Goal: Information Seeking & Learning: Learn about a topic

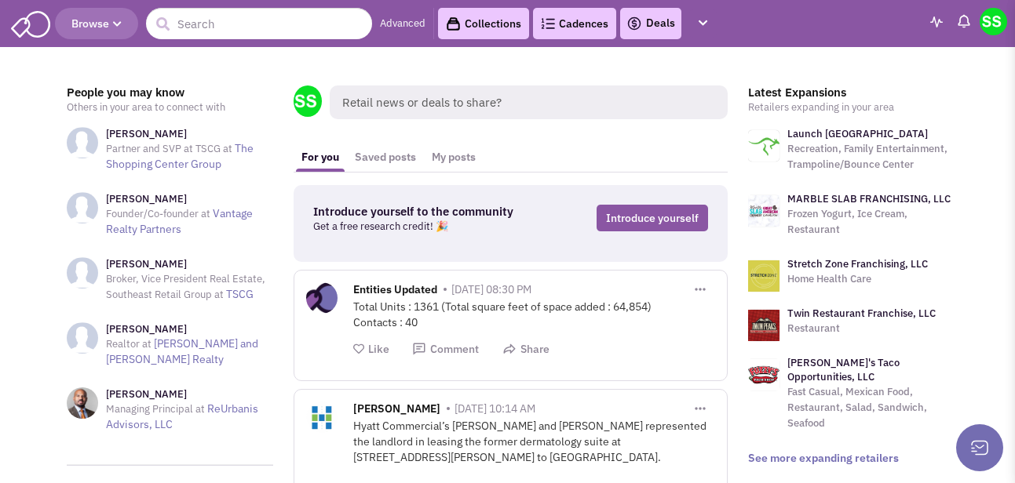
click at [114, 17] on span "Browse" at bounding box center [96, 23] width 50 height 14
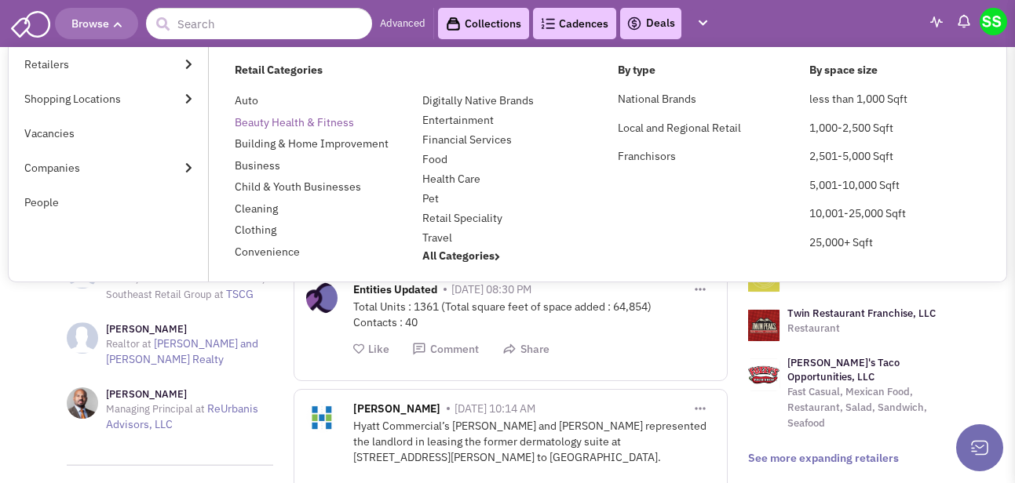
click at [260, 122] on link "Beauty Health & Fitness" at bounding box center [294, 122] width 119 height 14
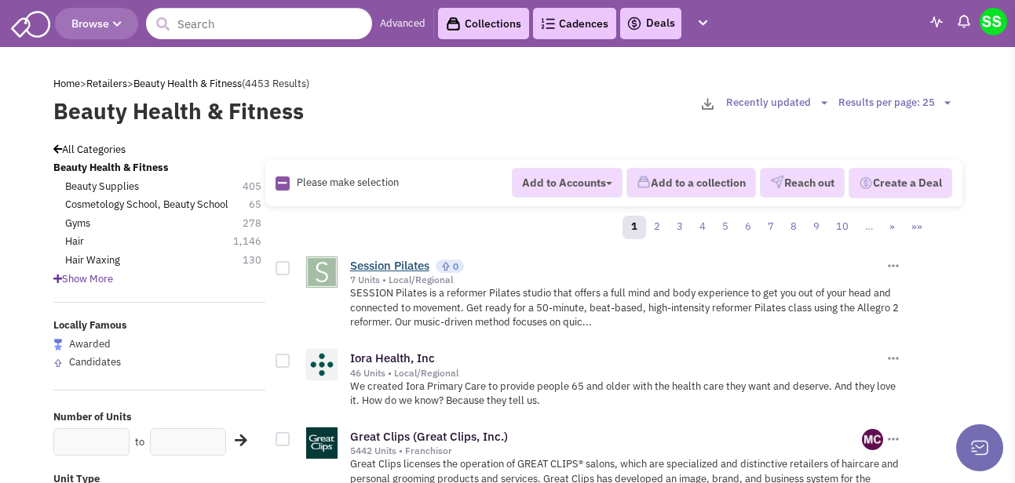
click at [392, 263] on link "Session Pilates" at bounding box center [389, 265] width 79 height 15
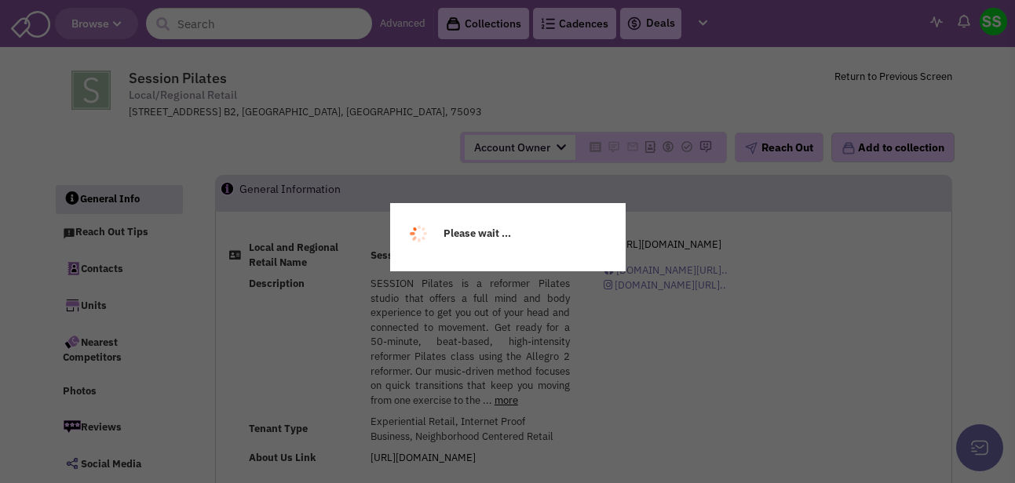
select select
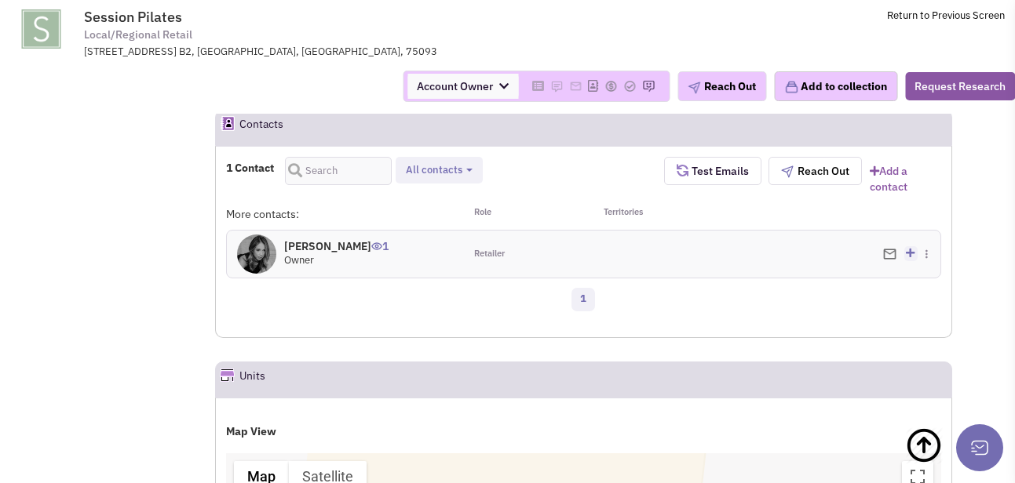
scroll to position [994, 0]
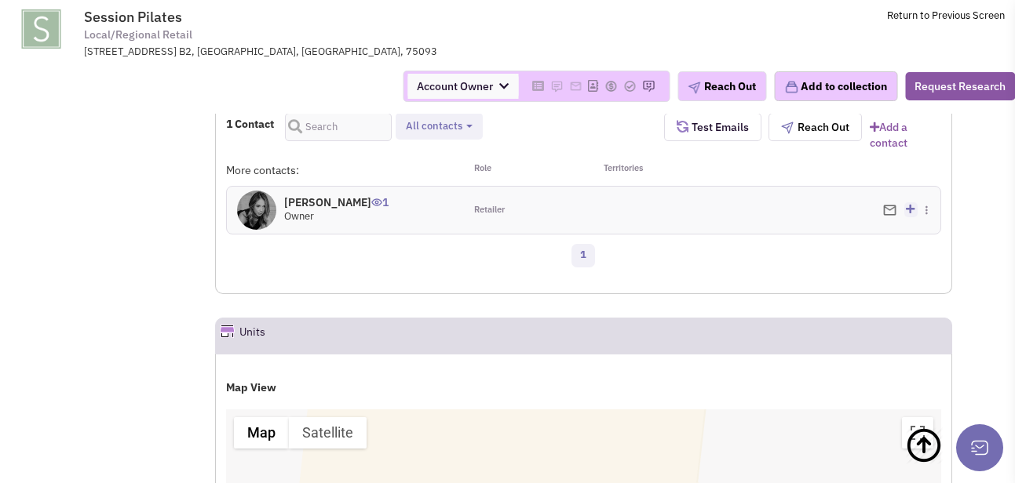
click at [526, 194] on div "Retailer" at bounding box center [523, 210] width 119 height 47
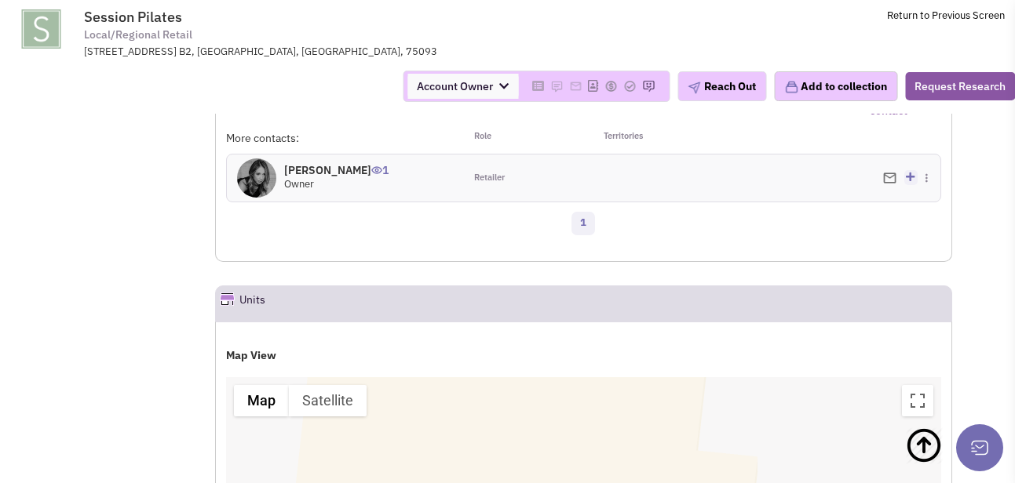
scroll to position [0, 0]
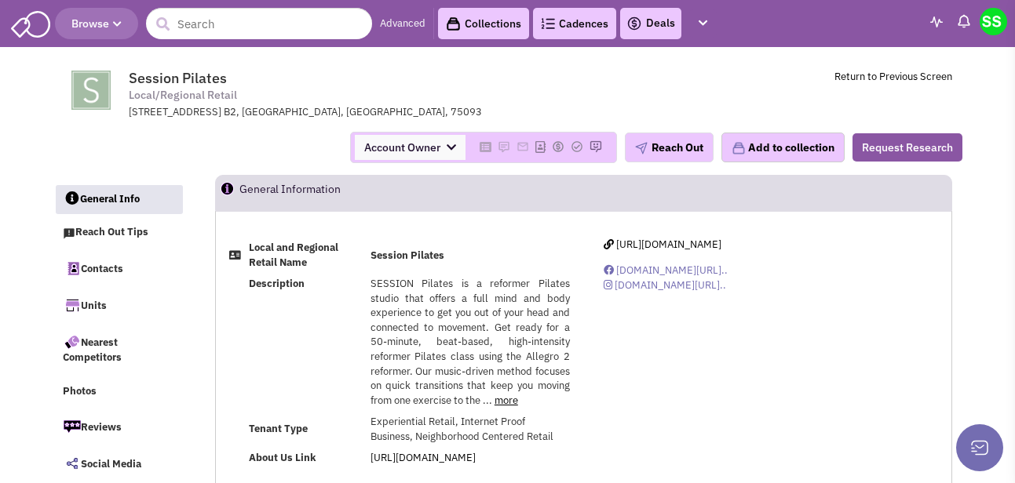
click at [102, 24] on span "Browse" at bounding box center [96, 23] width 50 height 14
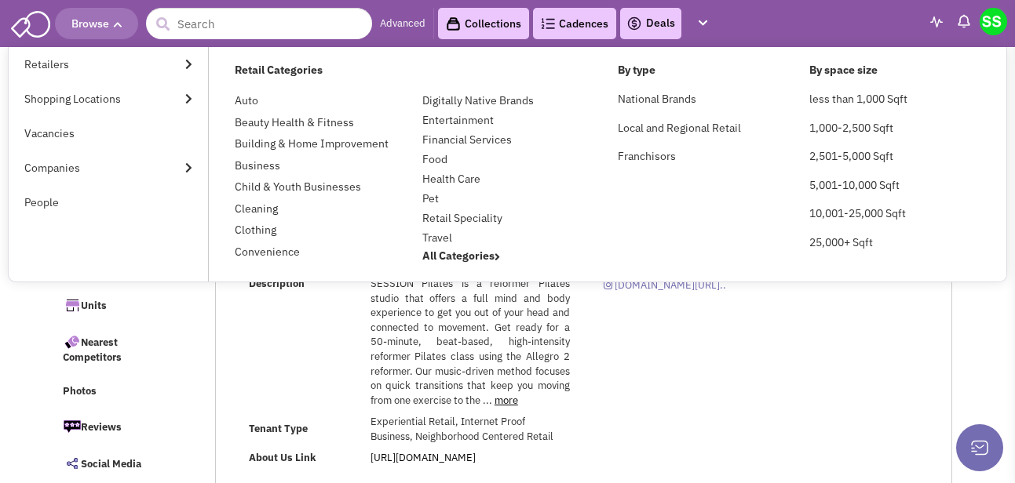
click at [430, 201] on link "Pet" at bounding box center [430, 198] width 16 height 14
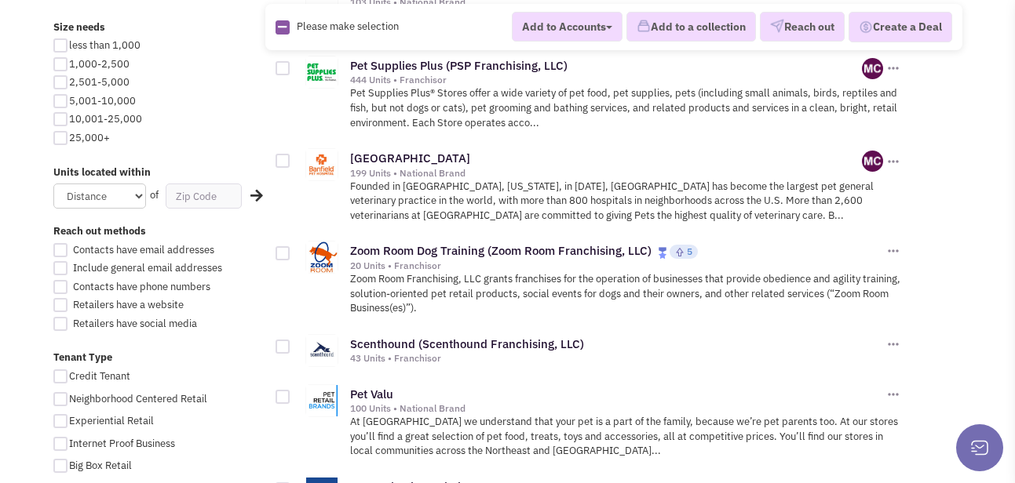
scroll to position [919, 0]
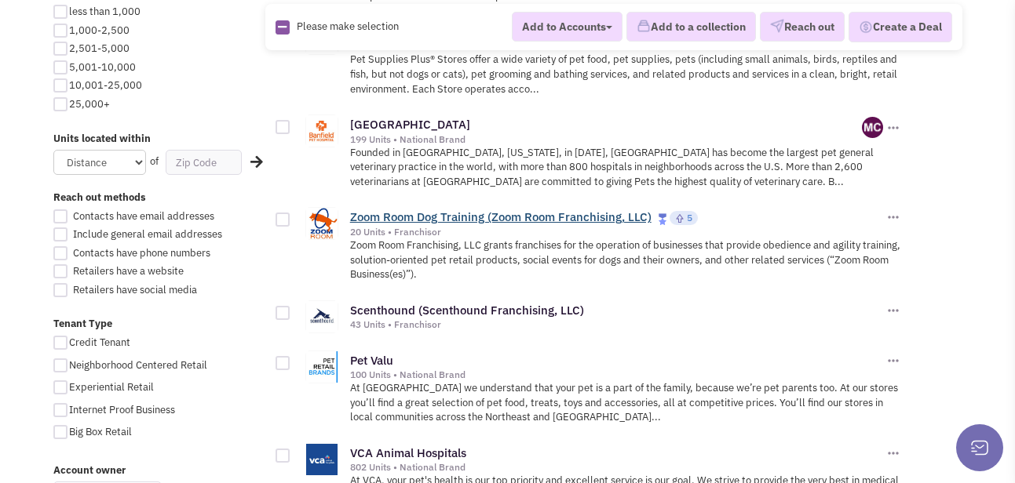
click at [519, 210] on link "Zoom Room Dog Training (Zoom Room Franchising, LLC)" at bounding box center [500, 217] width 301 height 15
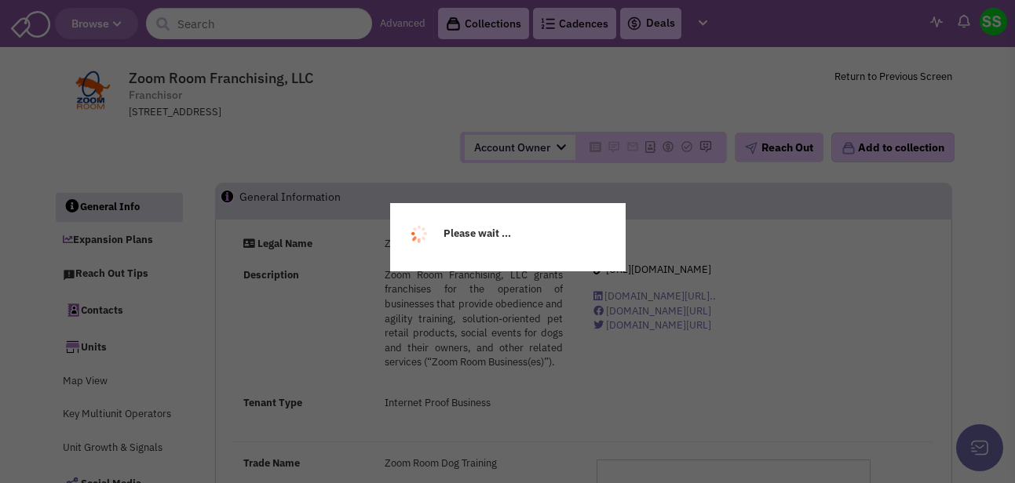
select select
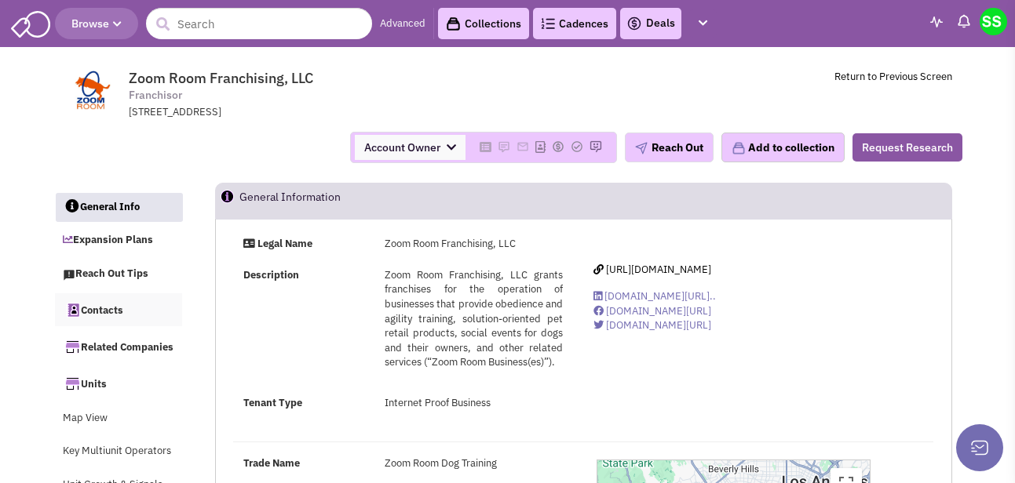
click at [118, 304] on link "Contacts" at bounding box center [118, 310] width 127 height 33
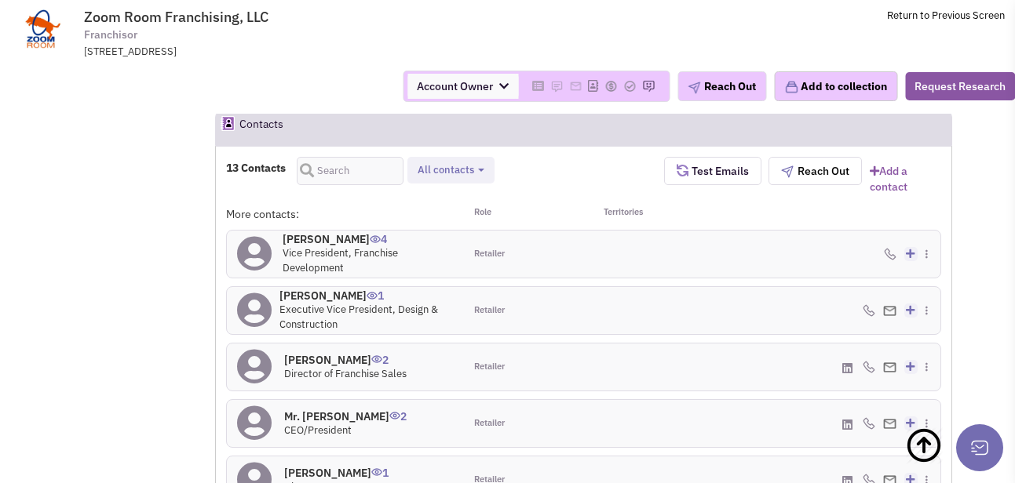
scroll to position [1215, 0]
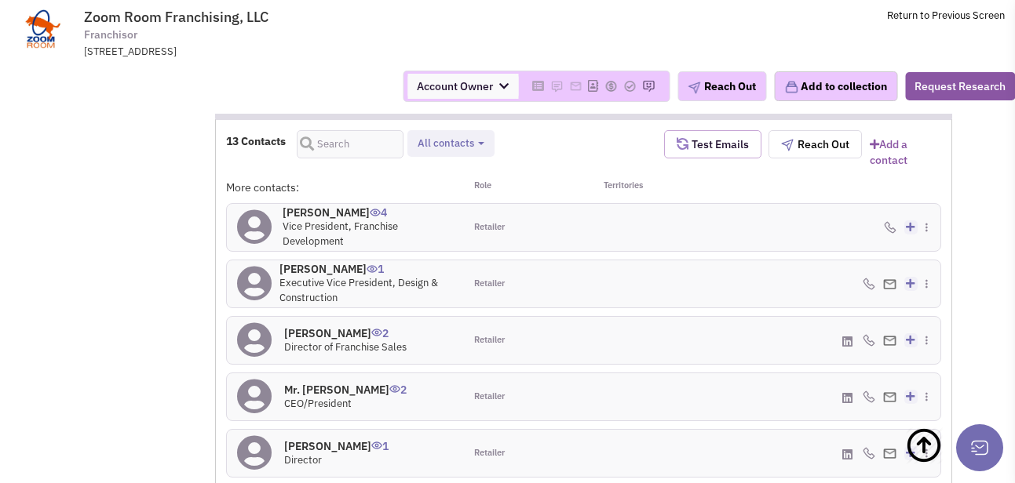
click at [713, 150] on span "Test Emails" at bounding box center [718, 144] width 60 height 14
click at [713, 174] on div "13 Contacts Retailer contacts Tenant representatives Site selection decision ma…" at bounding box center [583, 153] width 735 height 46
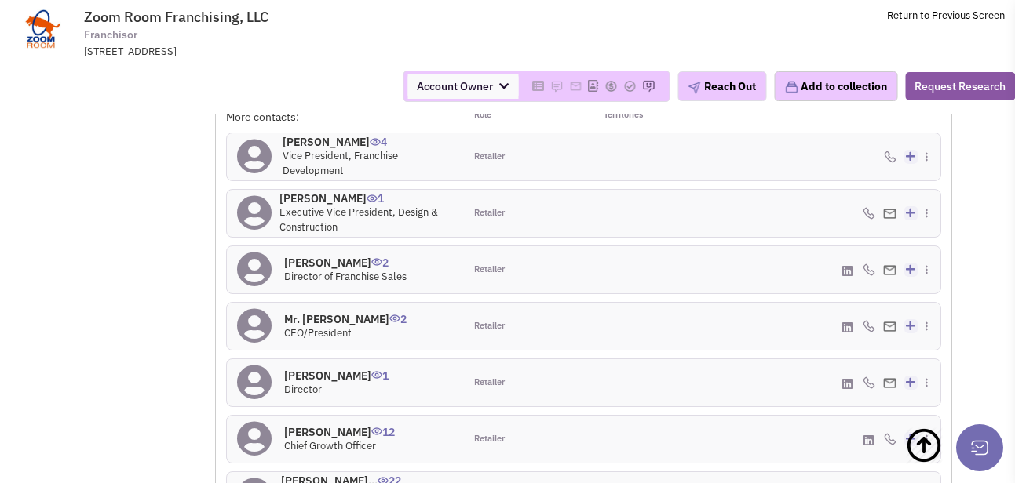
scroll to position [1227, 0]
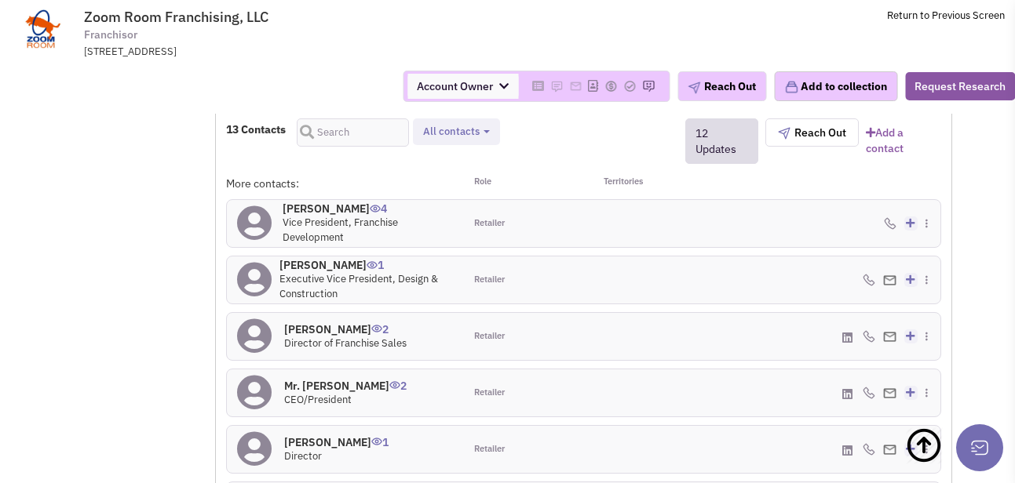
click at [514, 1] on div "Zoom Room Franchising, LLC Franchisor 11836 Teale Street, Culver City, CA, 90230" at bounding box center [544, 4] width 921 height 9
click at [691, 44] on td "Zoom Room Franchising, LLC Franchisor 11836 Teale Street, Culver City, CA, 9023…" at bounding box center [544, 29] width 921 height 59
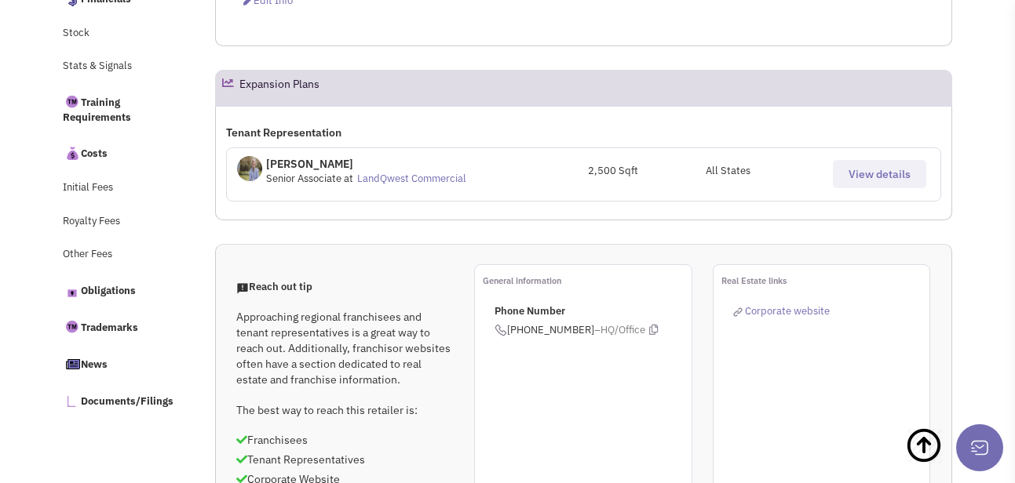
scroll to position [0, 0]
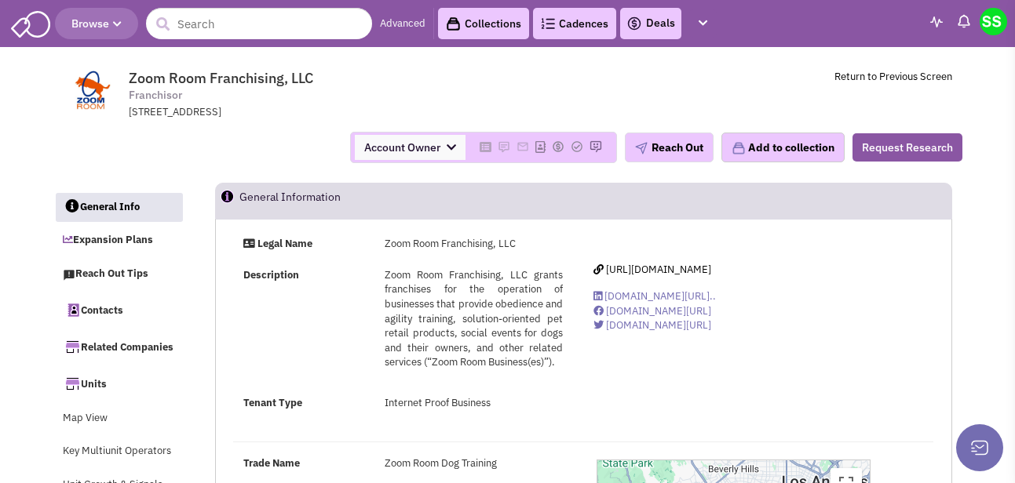
click at [94, 29] on span "Browse" at bounding box center [96, 23] width 50 height 14
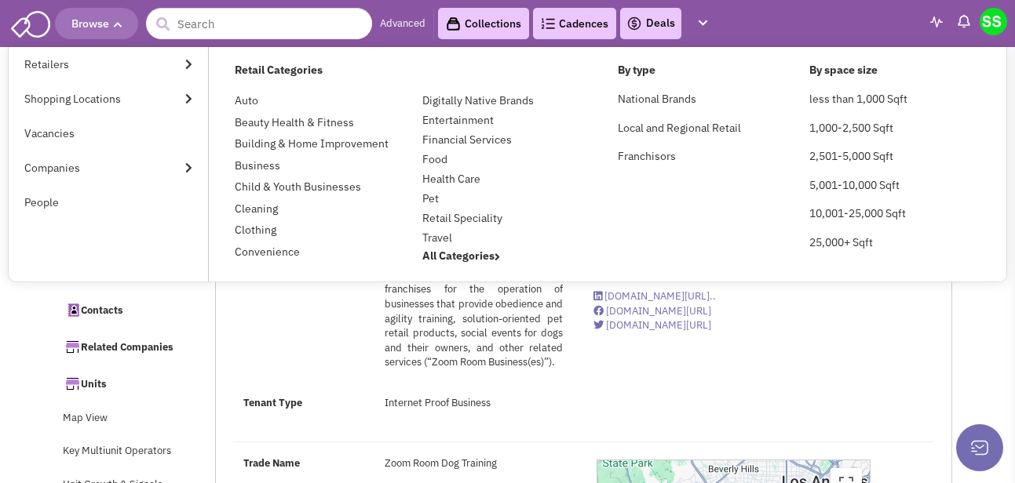
click at [458, 177] on link "Health Care" at bounding box center [451, 179] width 58 height 14
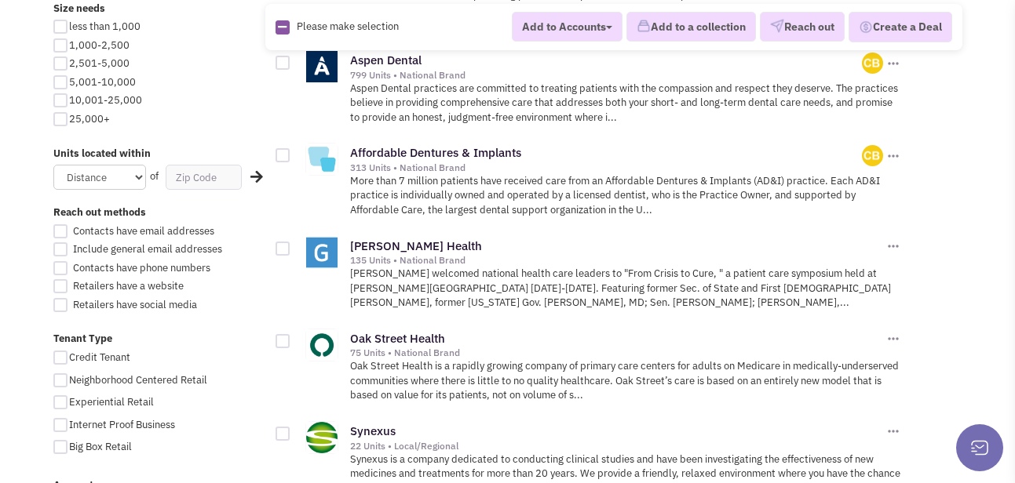
scroll to position [882, 0]
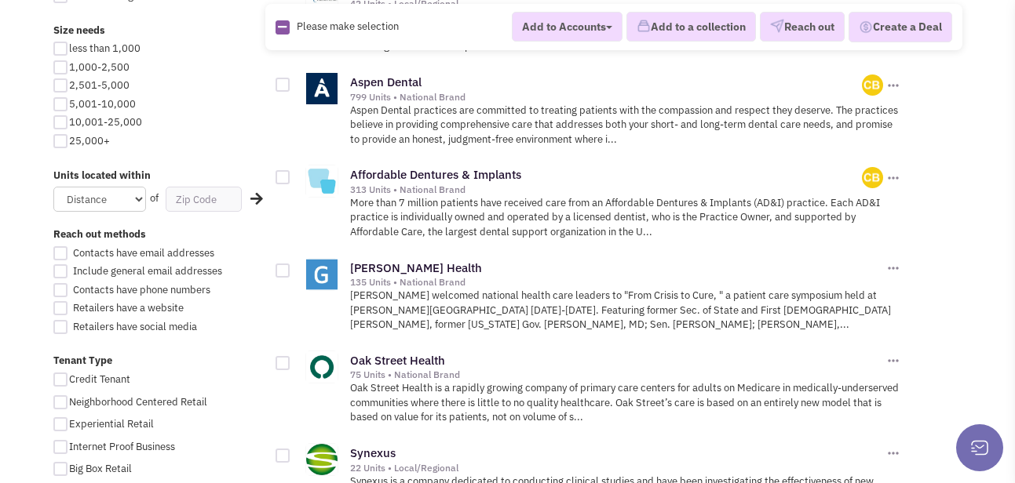
click at [717, 104] on p "Aspen Dental practices are committed to treating patients with the compassion a…" at bounding box center [626, 126] width 552 height 44
click at [866, 75] on img at bounding box center [872, 85] width 21 height 21
click at [403, 75] on link "Aspen Dental" at bounding box center [385, 82] width 71 height 15
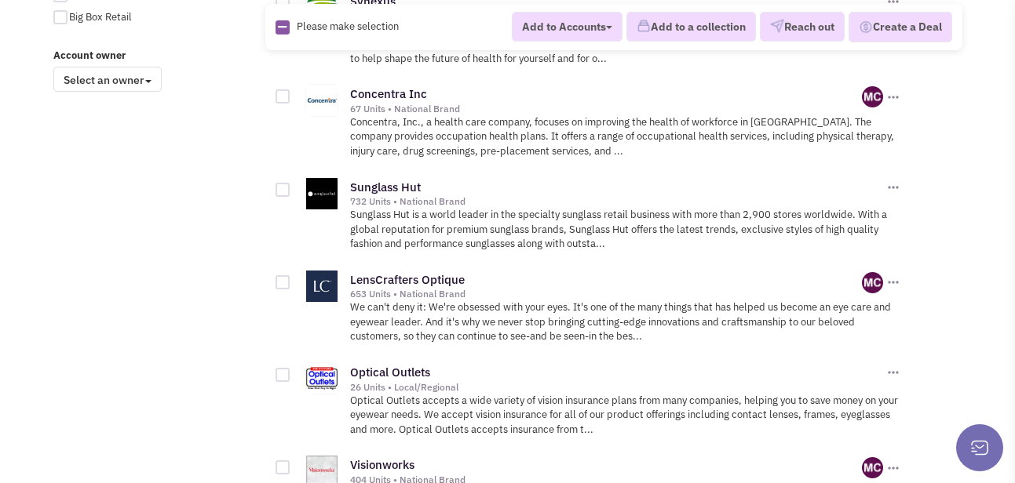
scroll to position [1343, 0]
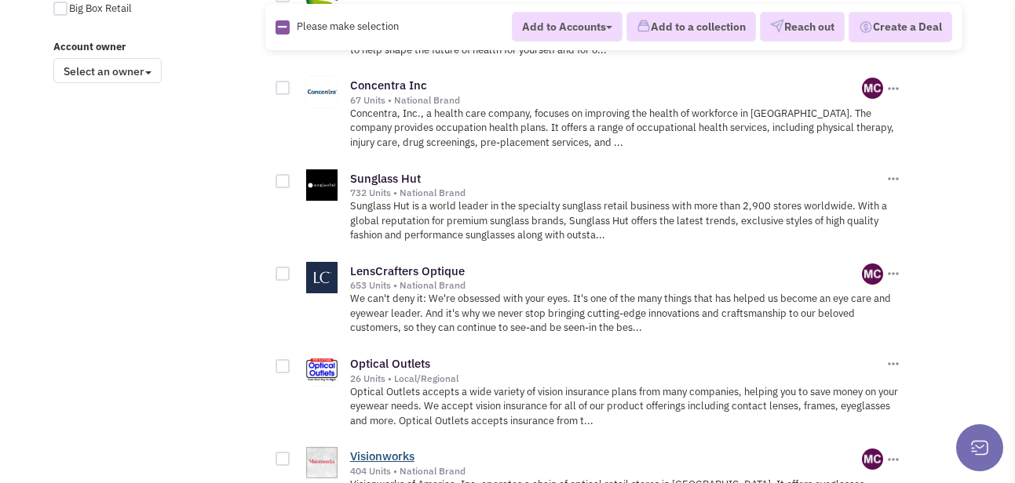
click at [385, 449] on link "Visionworks" at bounding box center [382, 456] width 64 height 15
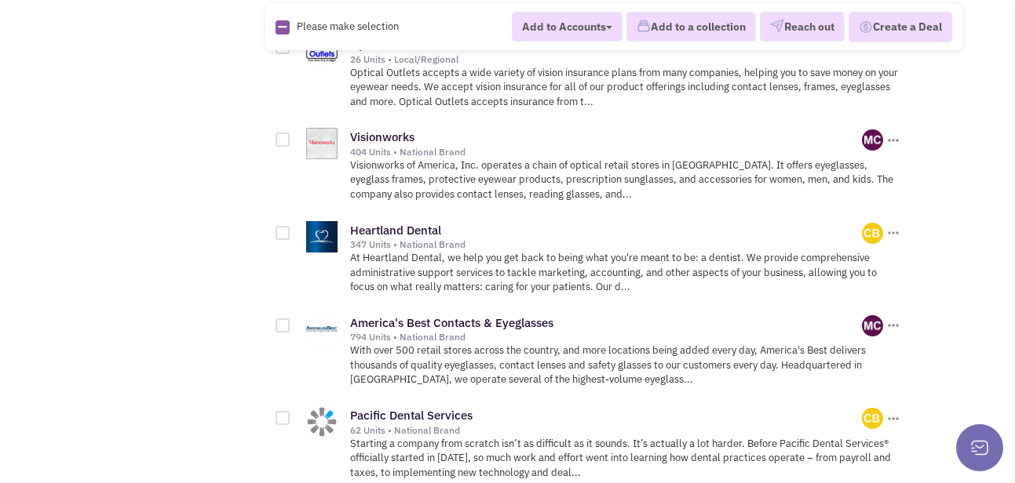
scroll to position [1666, 0]
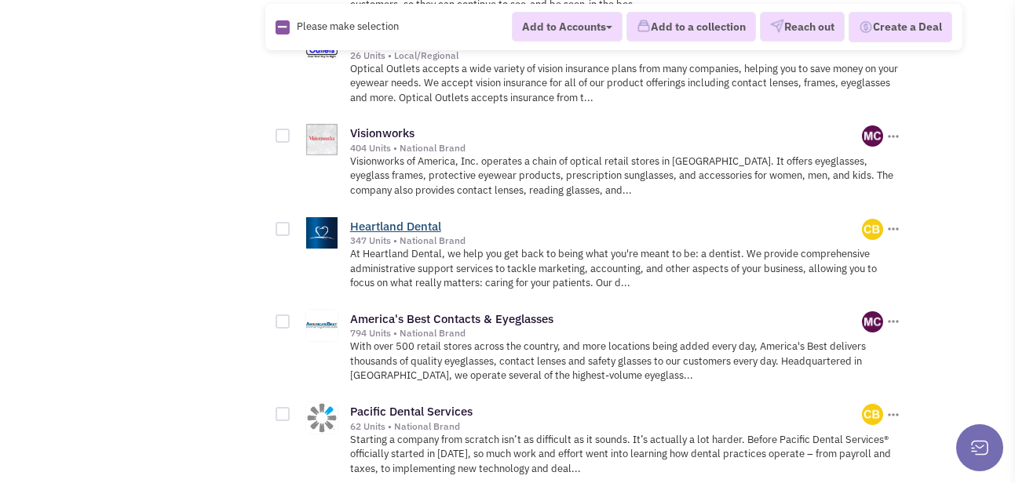
click at [437, 219] on link "Heartland Dental" at bounding box center [395, 226] width 91 height 15
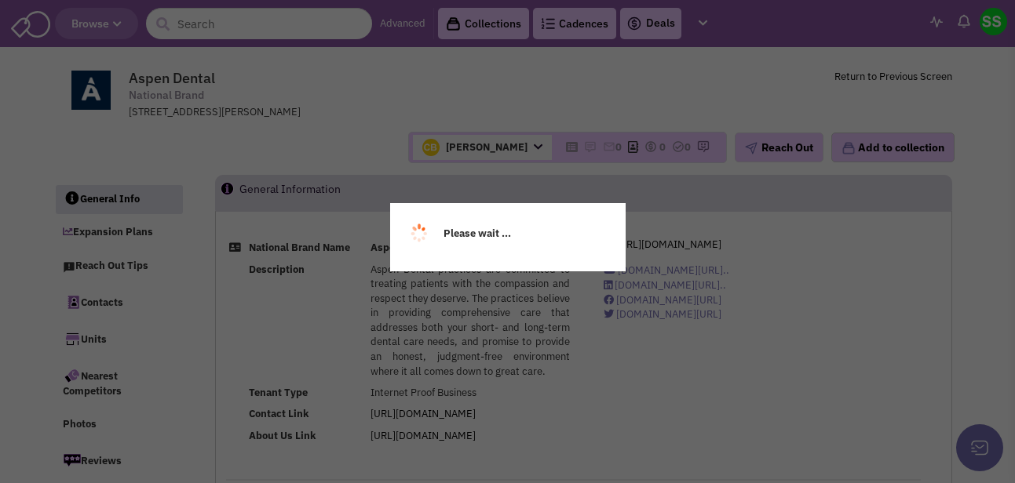
select select
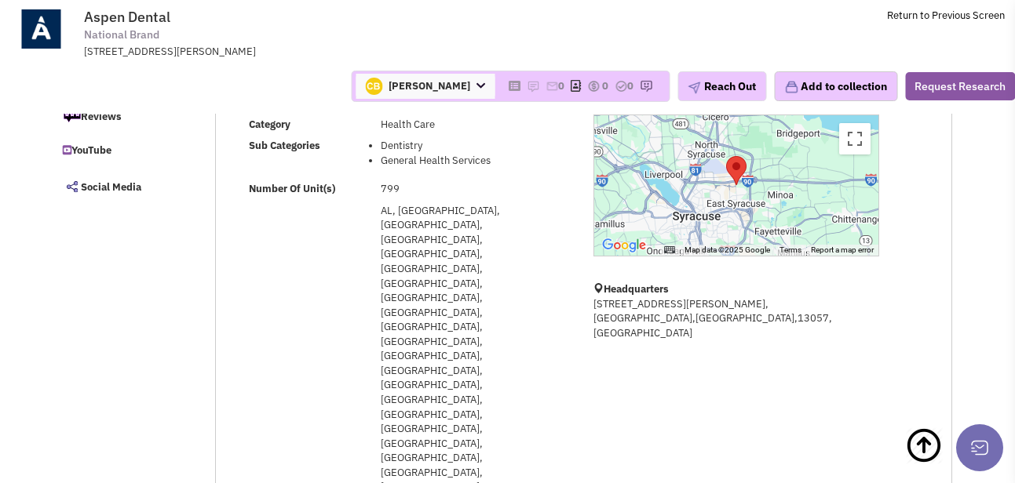
scroll to position [60, 0]
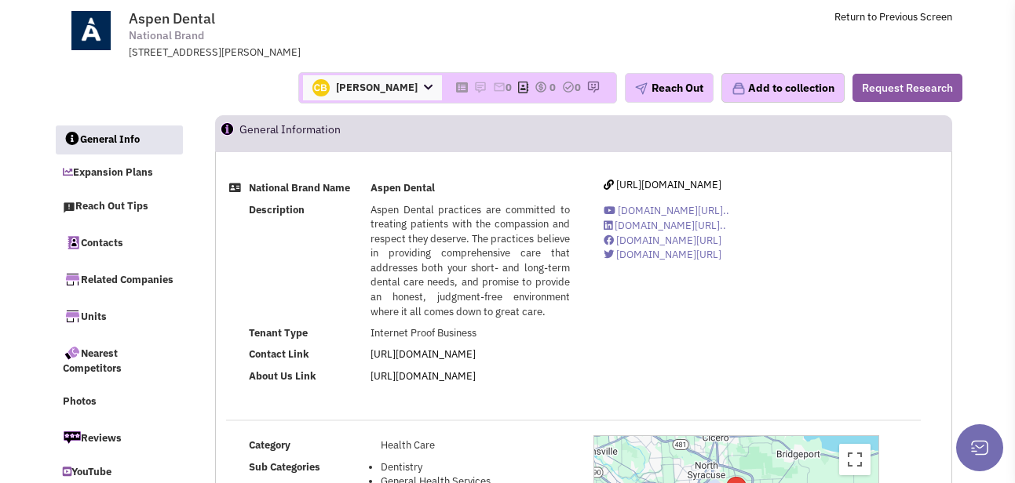
click at [424, 84] on icon at bounding box center [428, 87] width 9 height 10
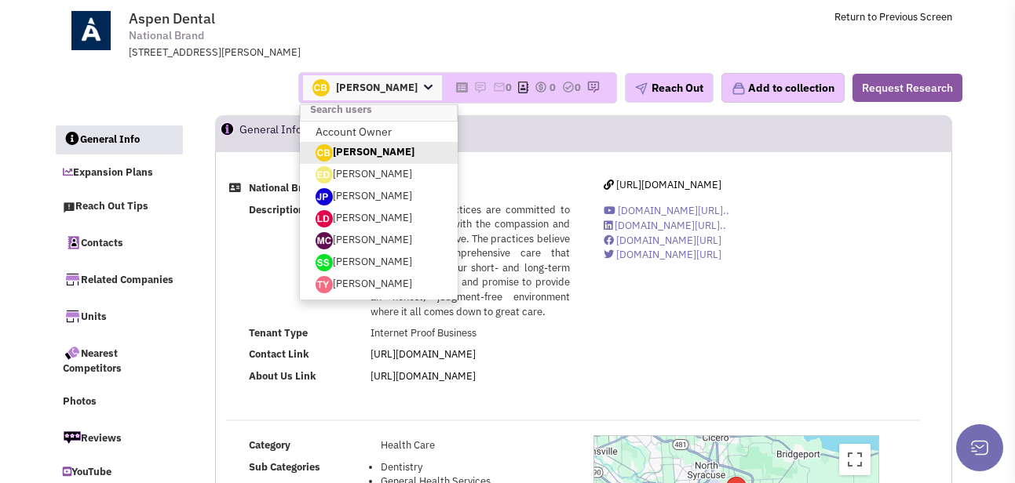
scroll to position [0, 0]
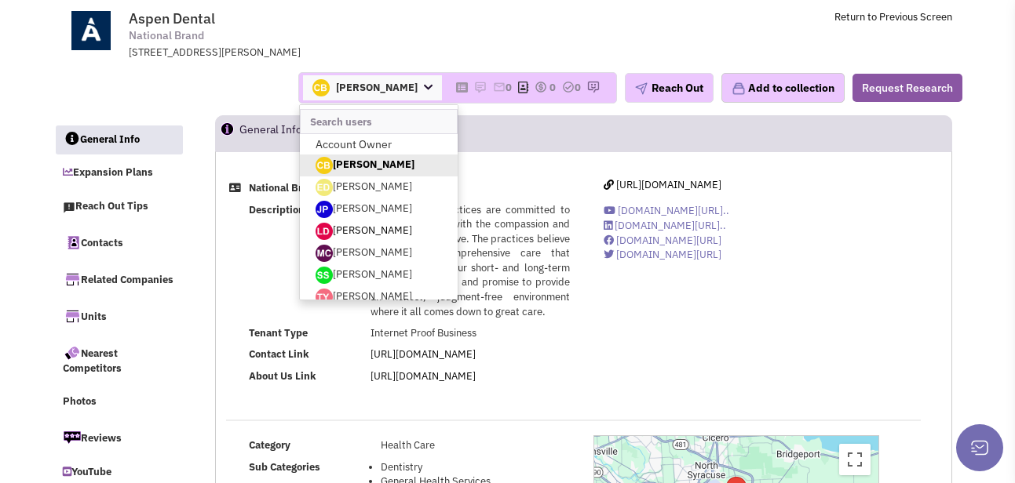
click at [381, 229] on link "[PERSON_NAME]" at bounding box center [379, 232] width 158 height 22
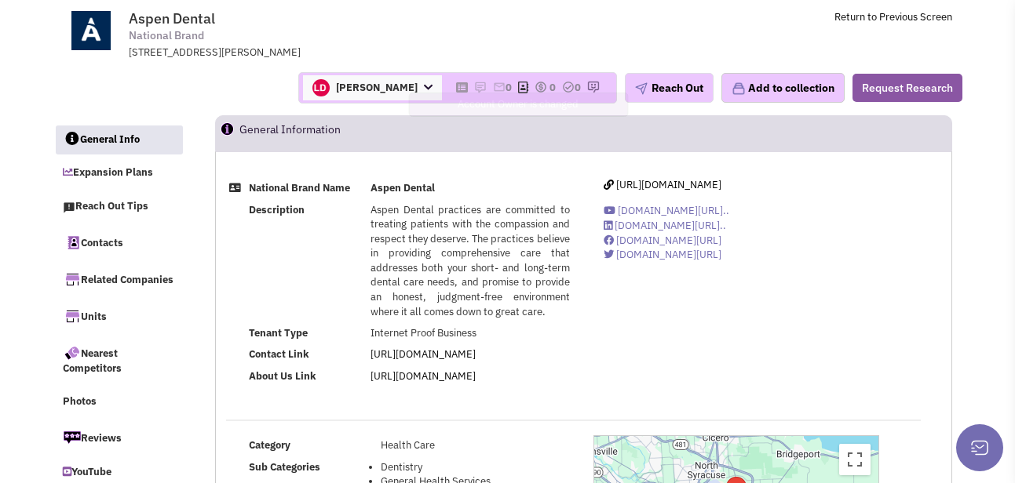
click at [388, 82] on span "[PERSON_NAME]" at bounding box center [372, 87] width 139 height 25
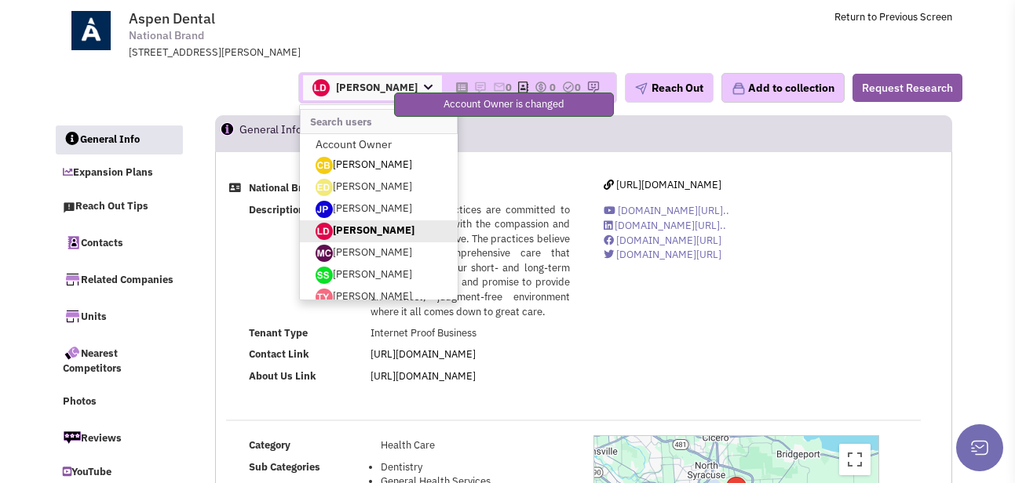
click at [360, 157] on link "[PERSON_NAME]" at bounding box center [379, 166] width 158 height 22
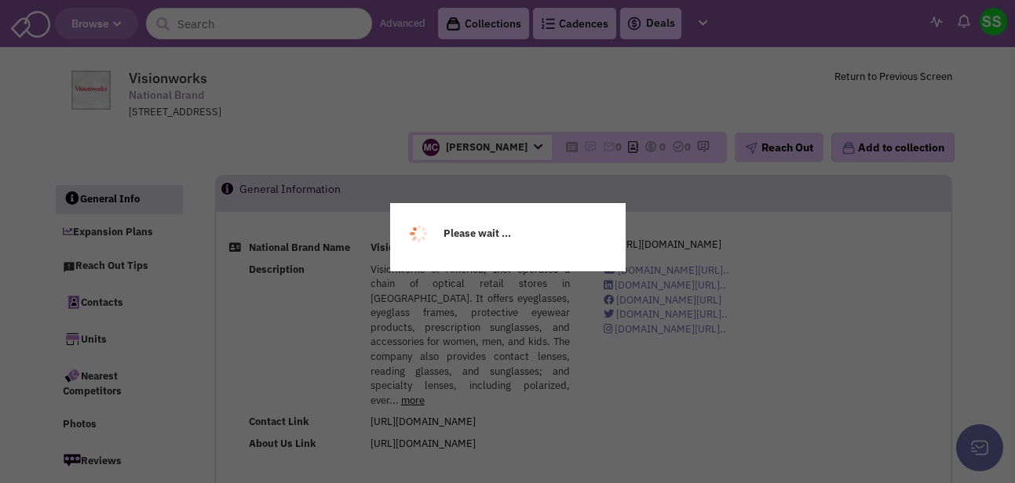
select select
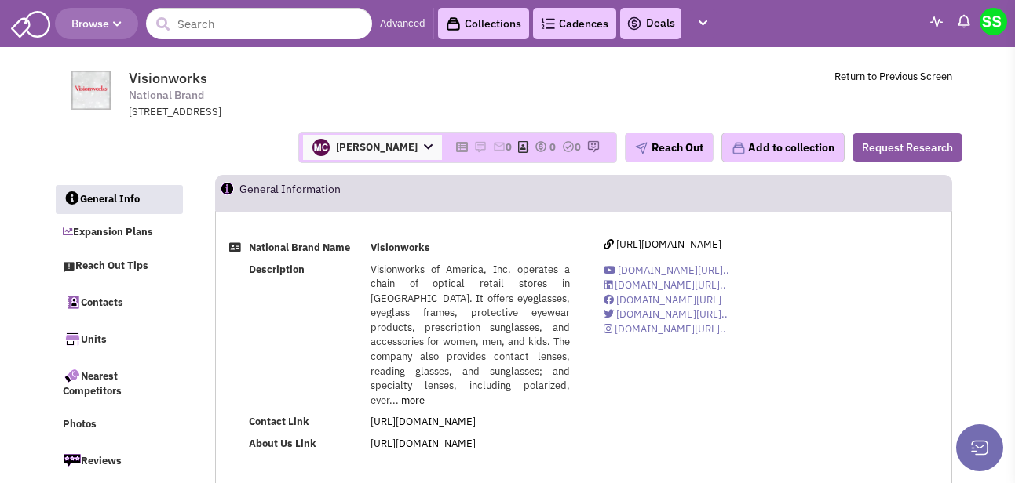
select select
click at [118, 301] on link "Contacts" at bounding box center [118, 302] width 127 height 33
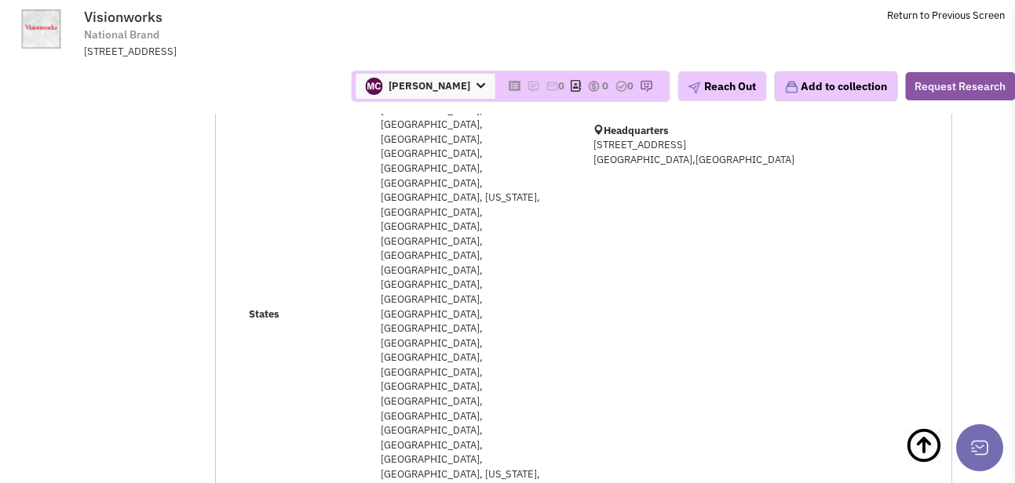
scroll to position [462, 0]
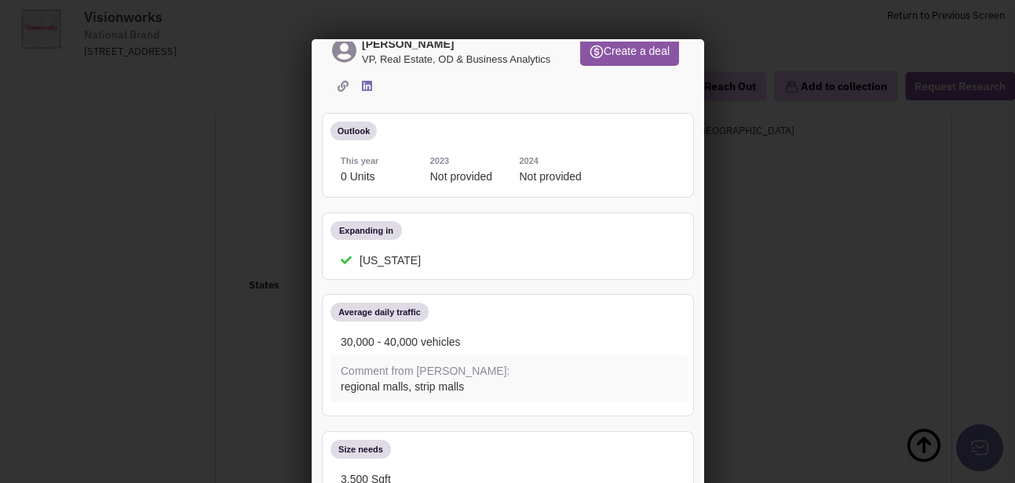
scroll to position [0, 0]
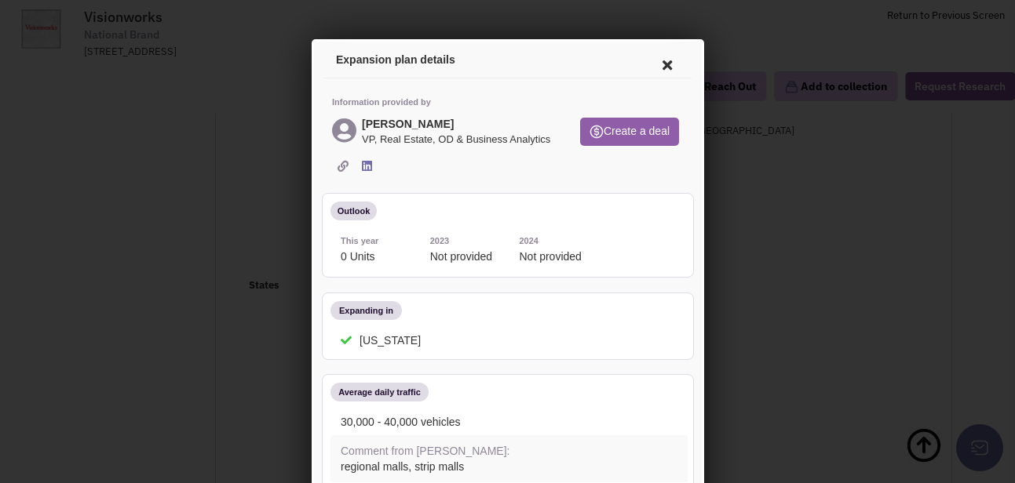
click at [621, 128] on button "Create a deal" at bounding box center [626, 129] width 99 height 28
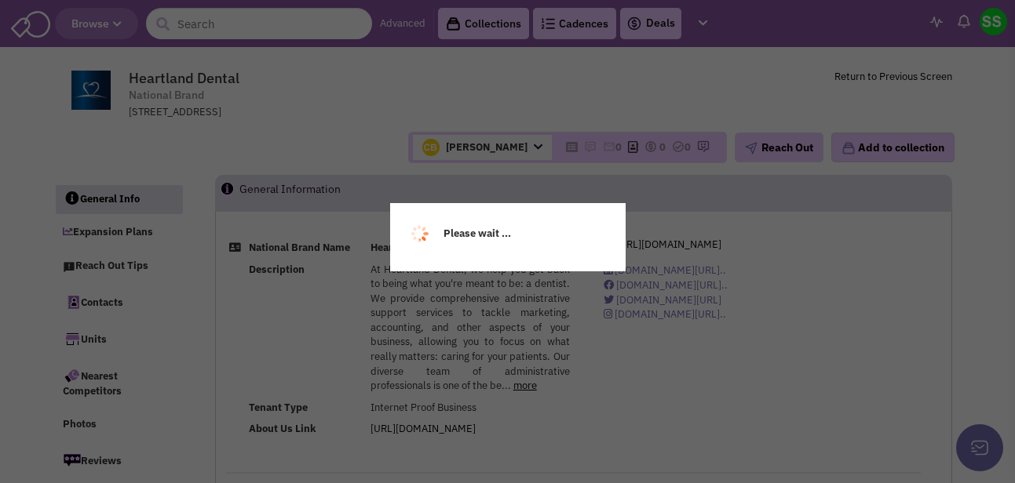
select select
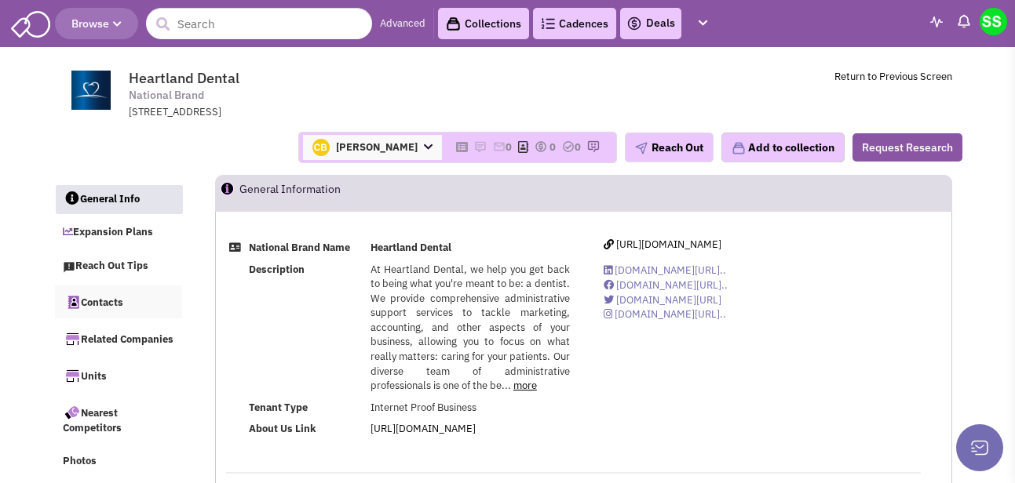
click at [124, 300] on link "Contacts" at bounding box center [118, 302] width 127 height 33
click at [91, 26] on span "Browse" at bounding box center [96, 23] width 50 height 14
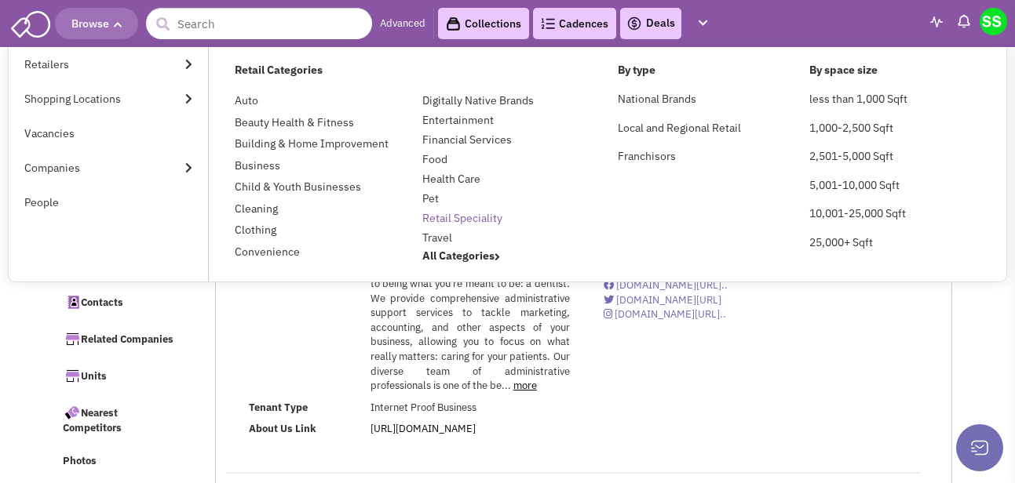
click at [490, 214] on link "Retail Speciality" at bounding box center [462, 218] width 80 height 14
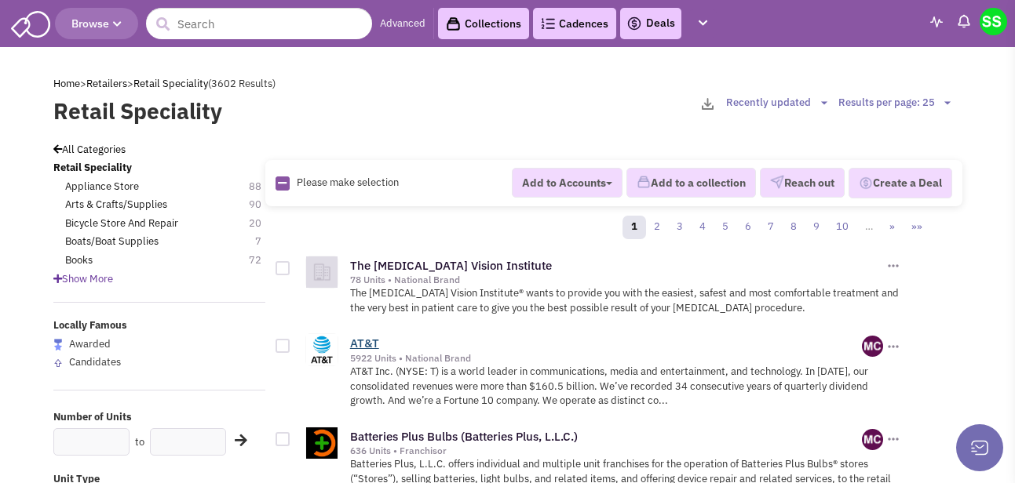
click at [354, 336] on link "AT&T" at bounding box center [364, 343] width 29 height 15
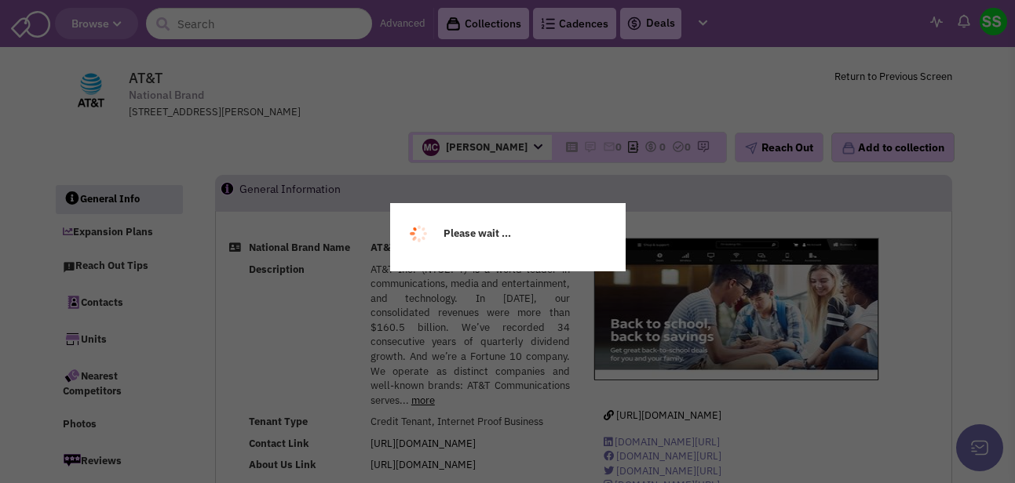
select select
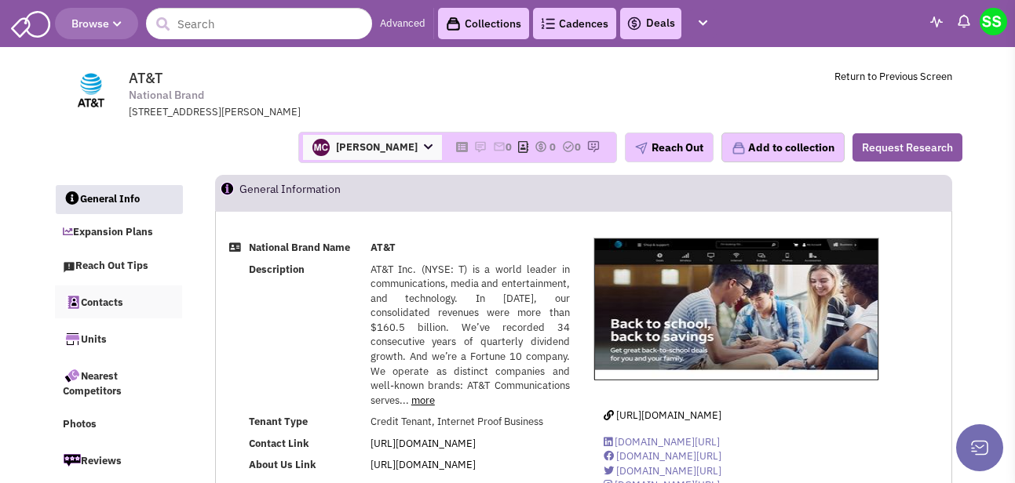
click at [110, 302] on link "Contacts" at bounding box center [118, 302] width 127 height 33
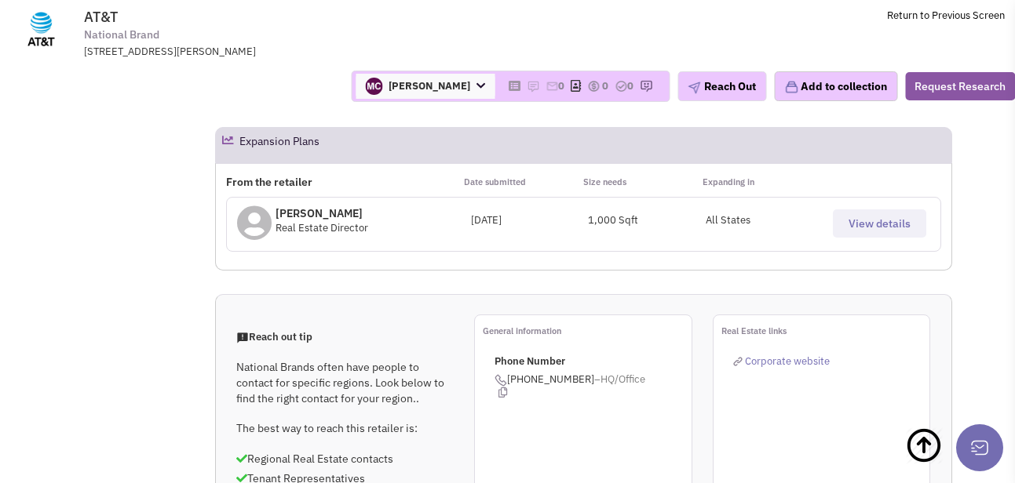
scroll to position [1100, 0]
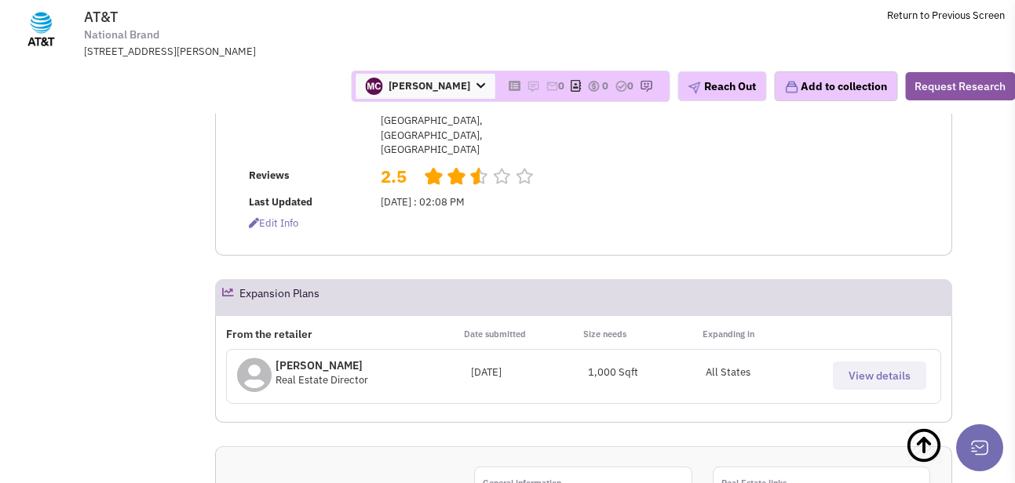
select select
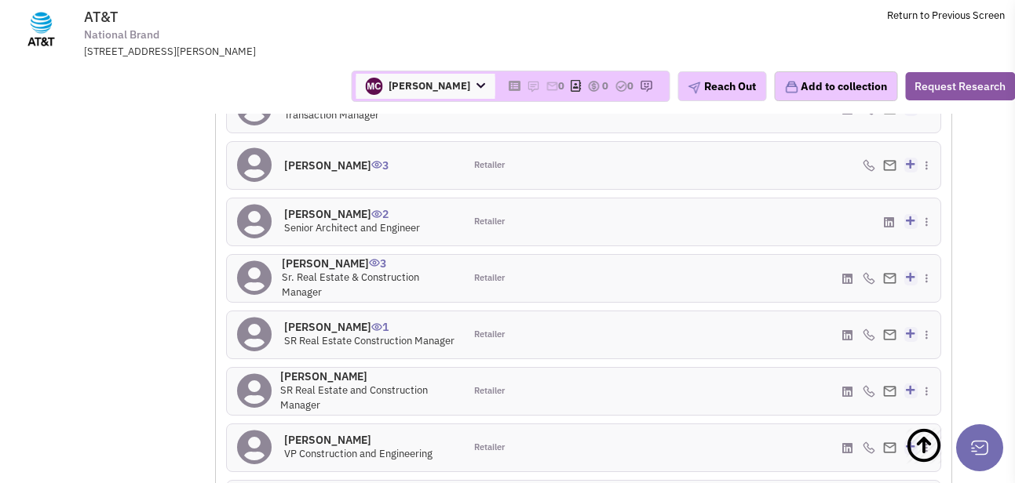
scroll to position [0, 0]
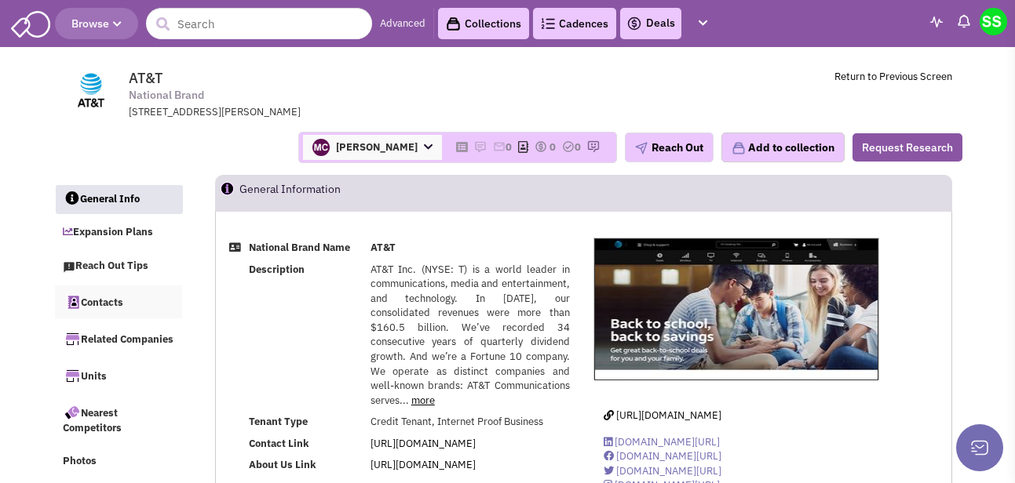
click at [114, 296] on link "Contacts" at bounding box center [118, 302] width 127 height 33
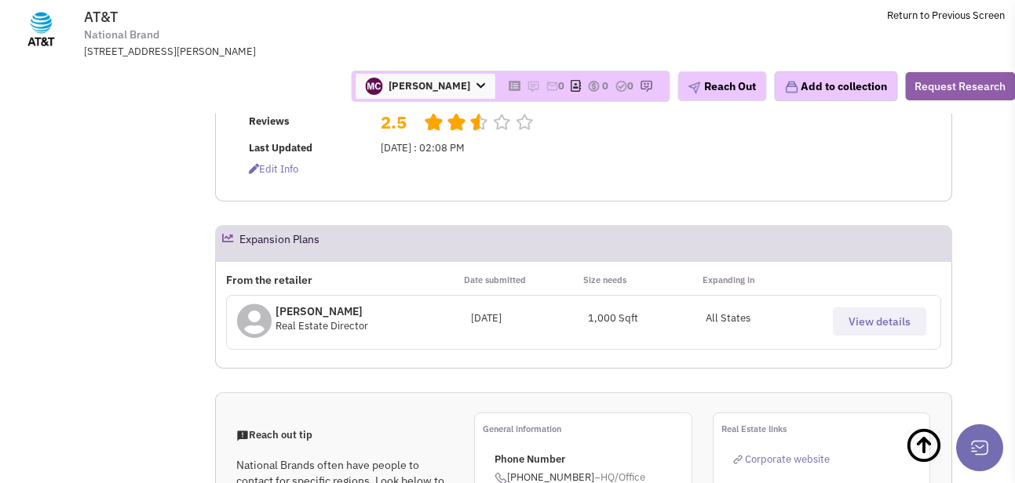
scroll to position [1074, 0]
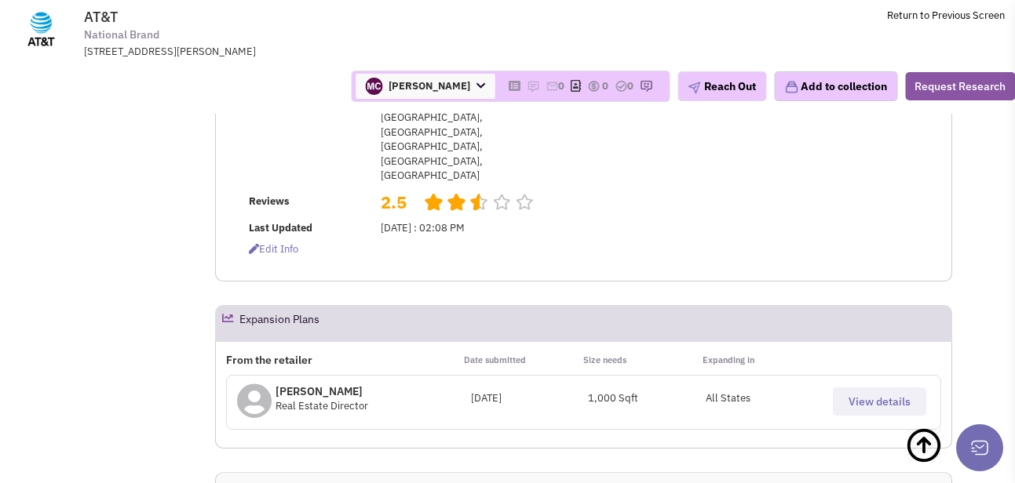
click at [477, 93] on span "[PERSON_NAME]" at bounding box center [425, 86] width 139 height 25
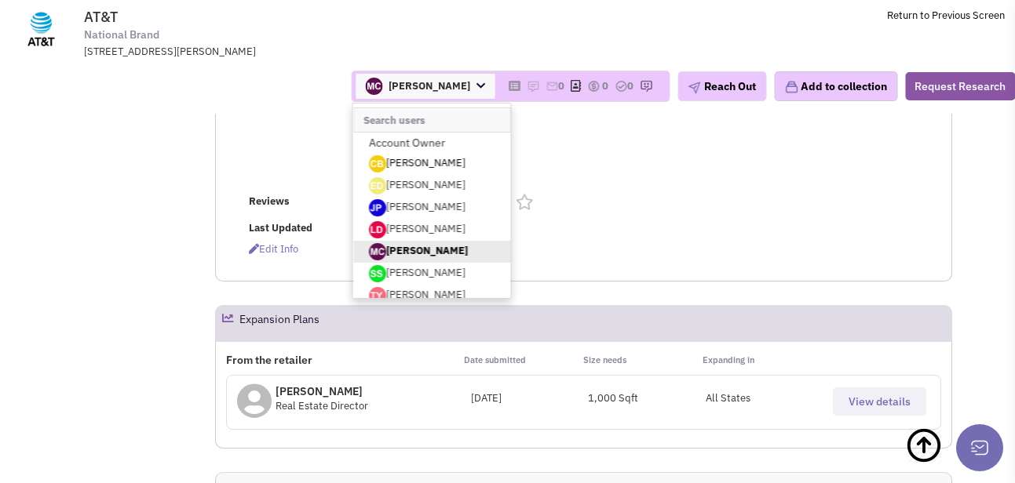
click at [469, 160] on link "[PERSON_NAME]" at bounding box center [431, 164] width 158 height 22
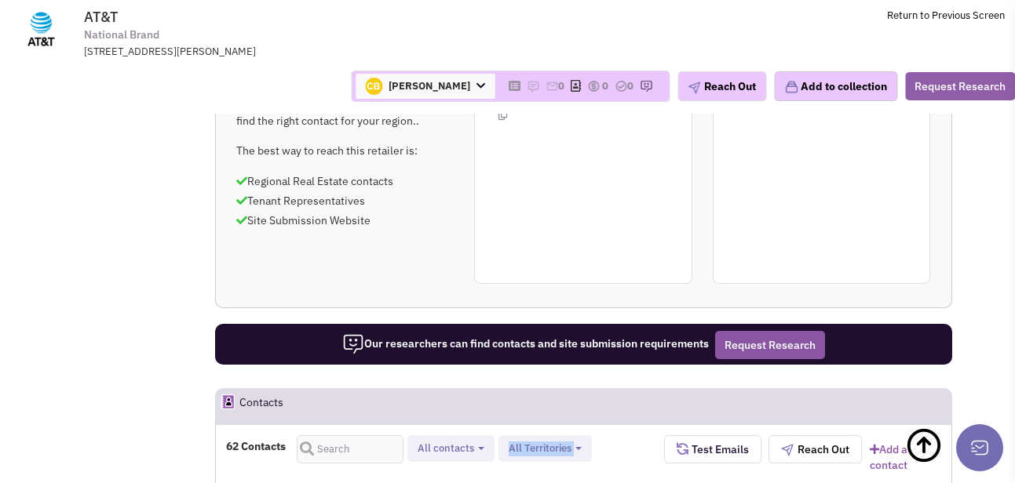
scroll to position [1556, 0]
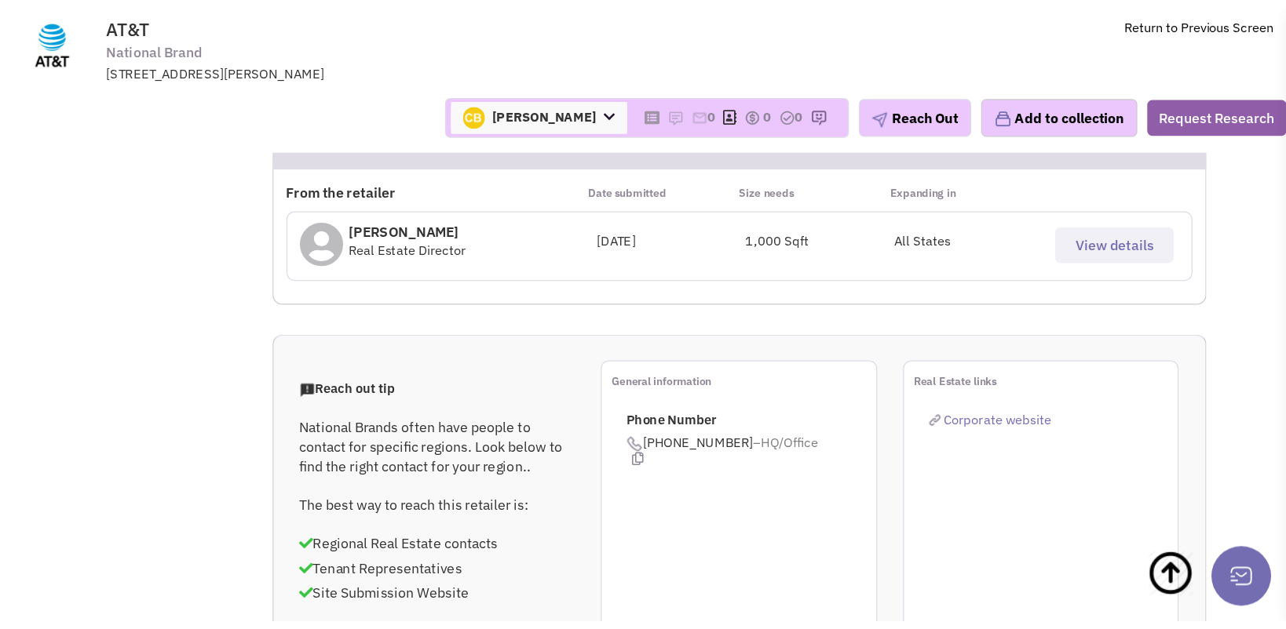
scroll to position [1181, 0]
